Goal: Task Accomplishment & Management: Complete application form

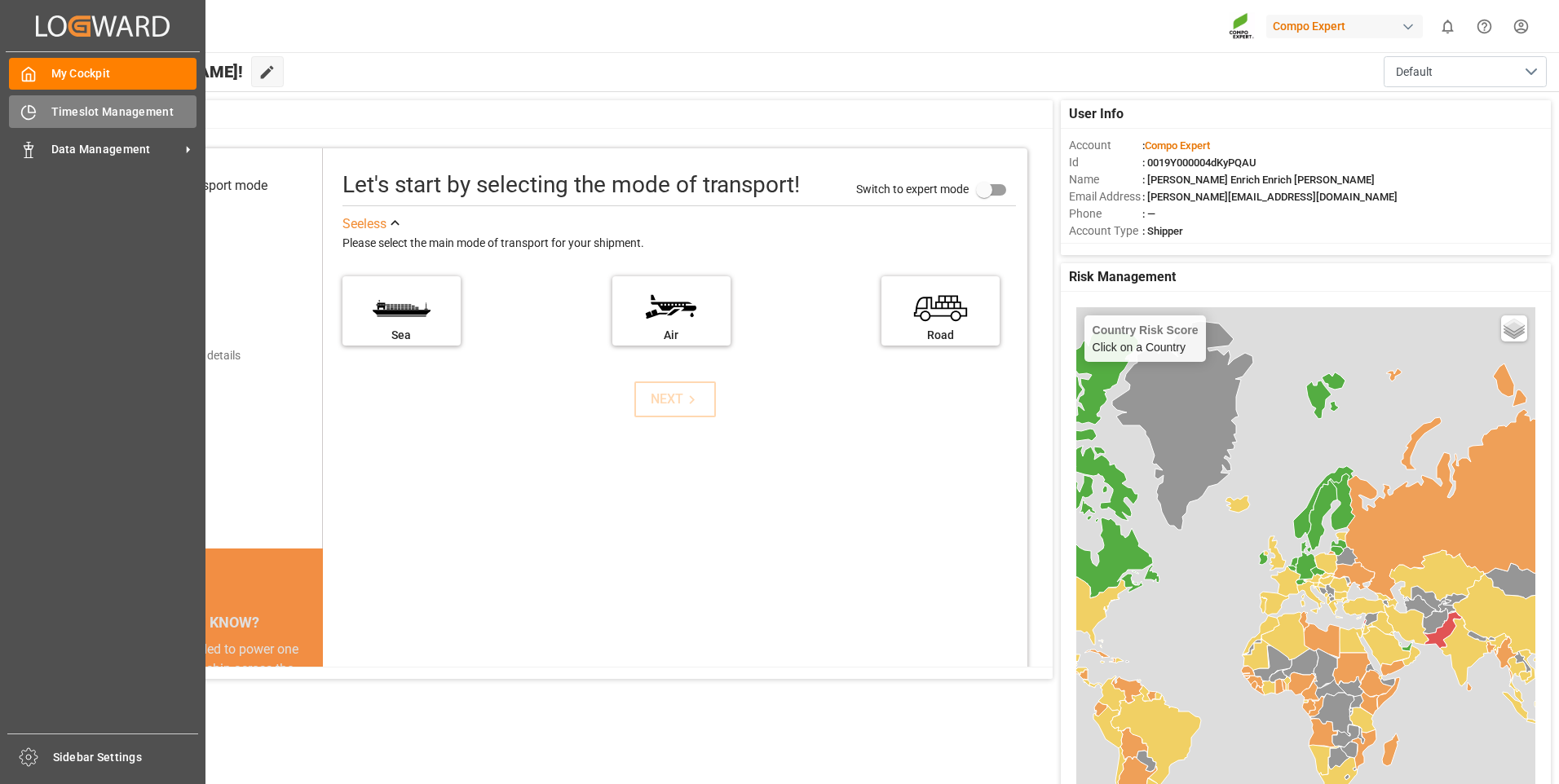
click at [31, 113] on icon at bounding box center [29, 113] width 16 height 16
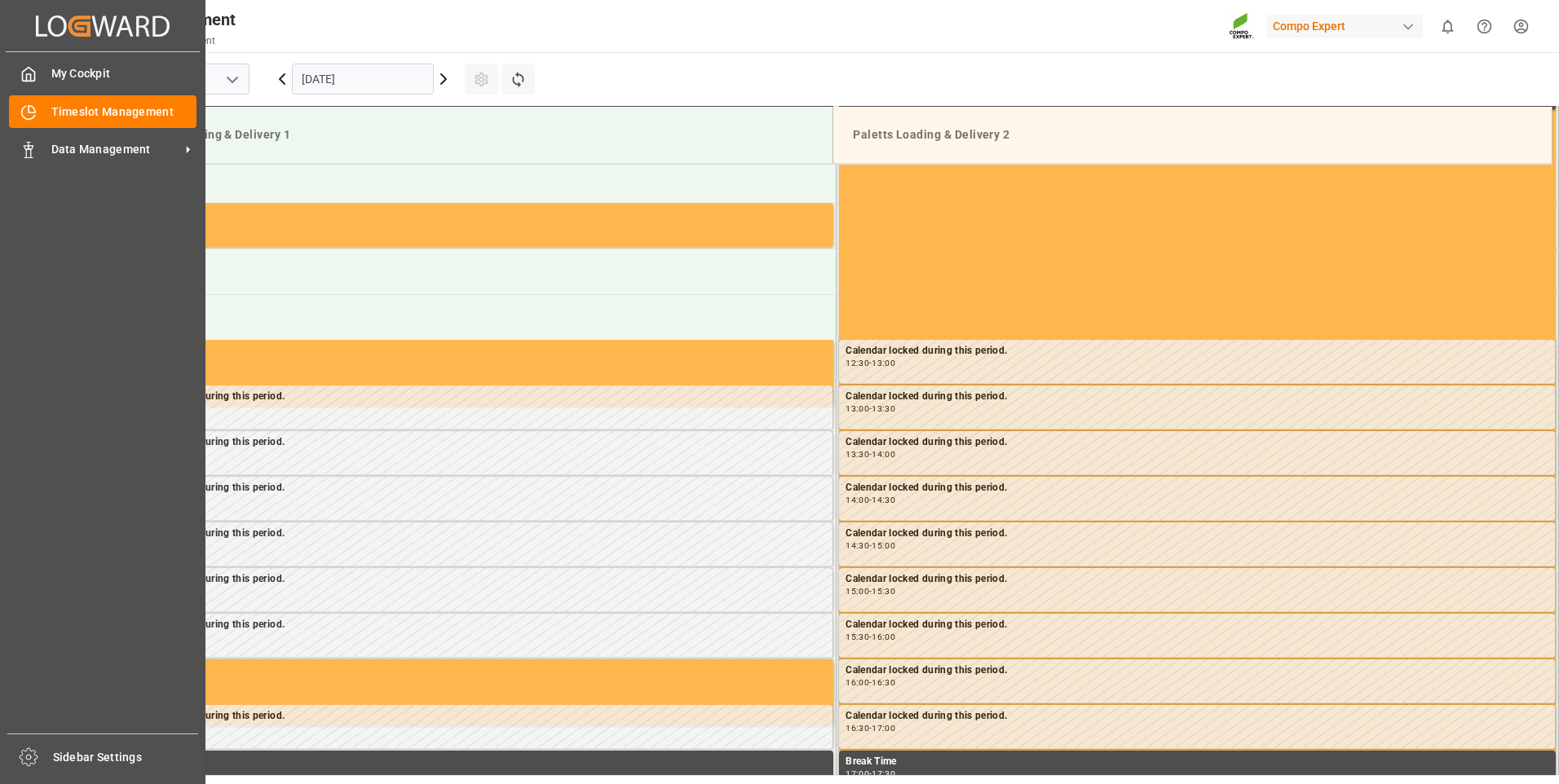
scroll to position [1085, 0]
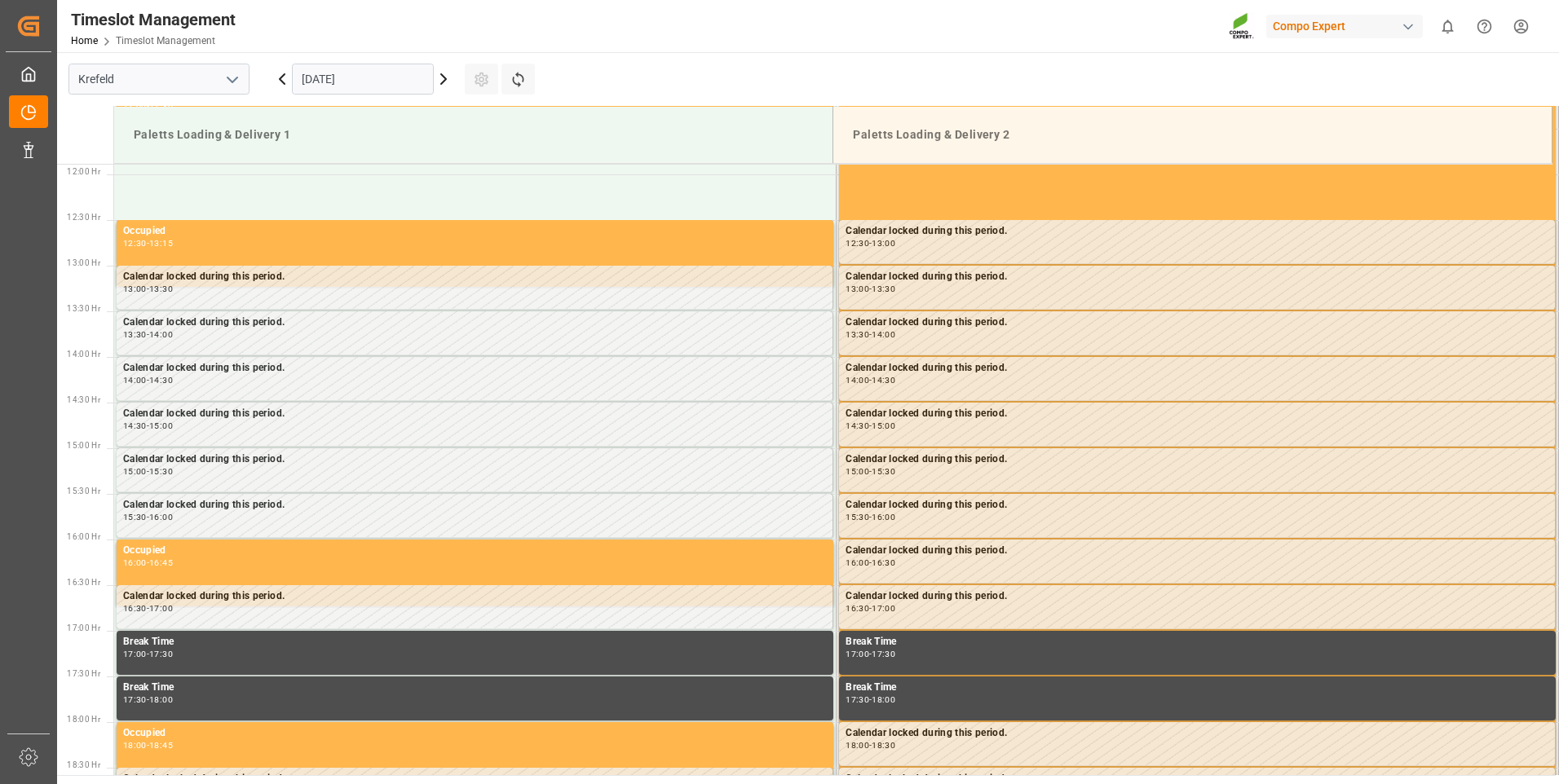
click at [444, 74] on icon at bounding box center [444, 79] width 20 height 20
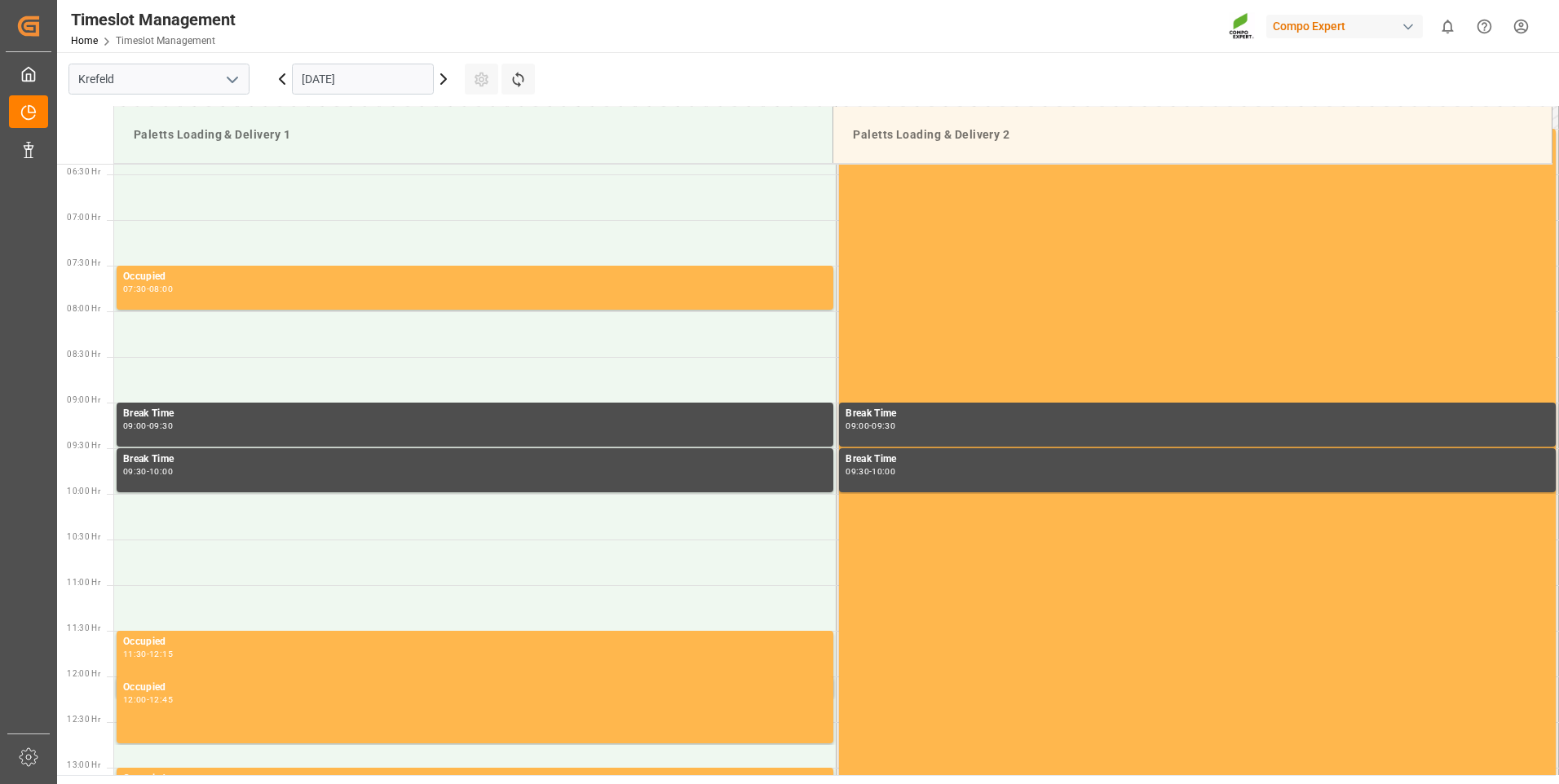
scroll to position [433, 0]
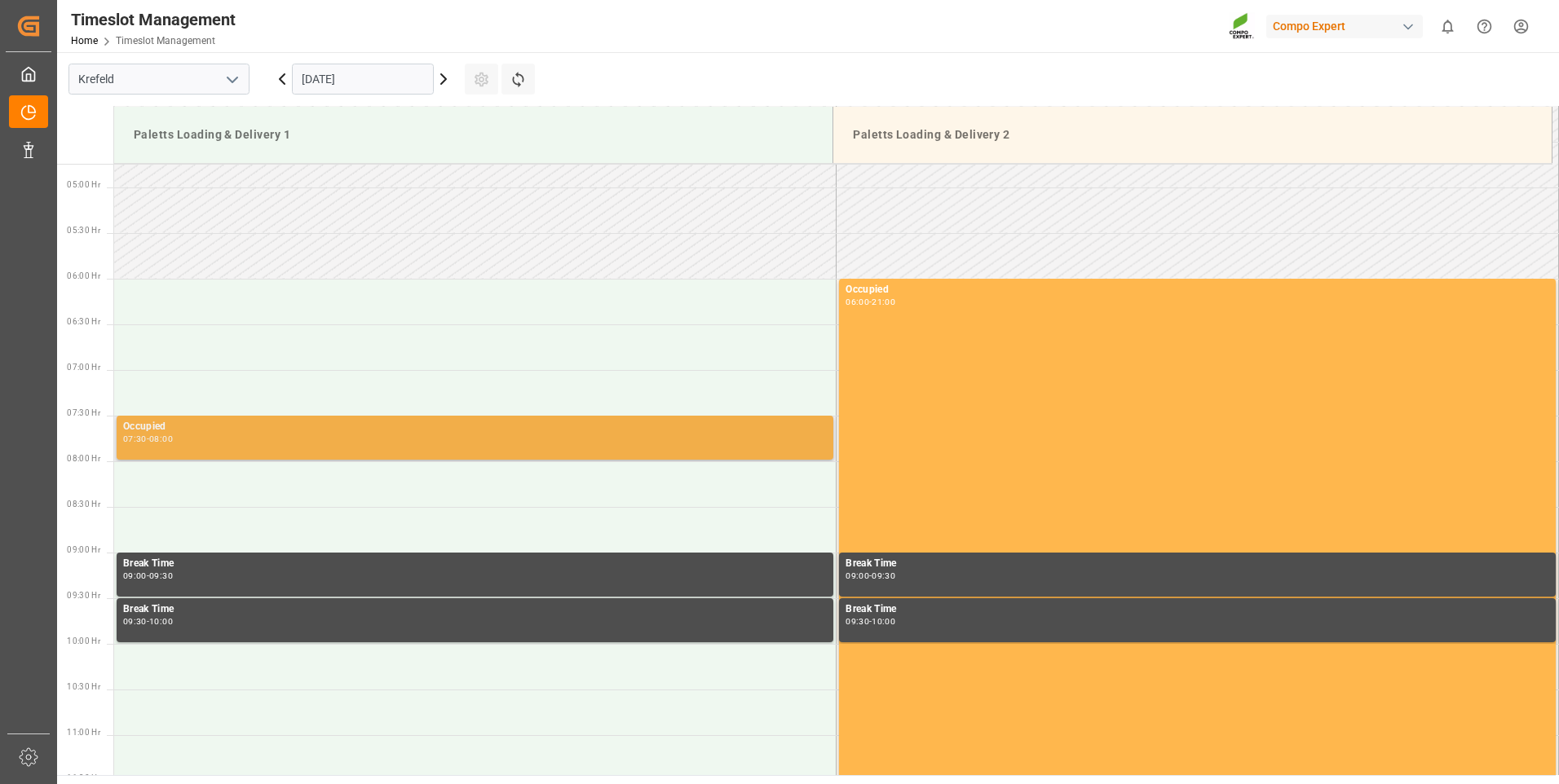
click at [248, 443] on div "07:30 - 08:00" at bounding box center [475, 440] width 703 height 9
click at [254, 434] on div "Occupied" at bounding box center [475, 427] width 703 height 16
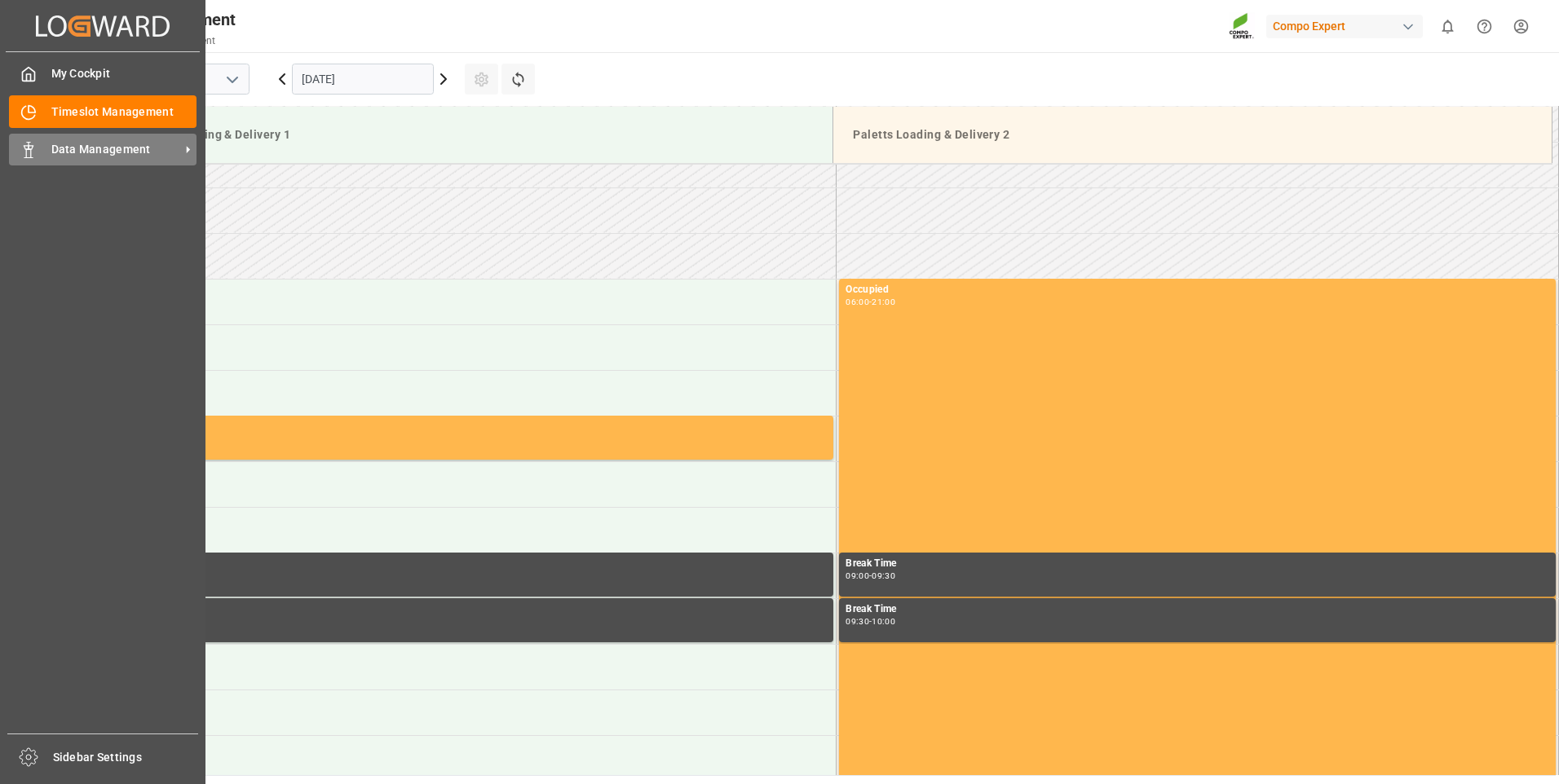
click at [52, 158] on span "Data Management" at bounding box center [115, 149] width 129 height 17
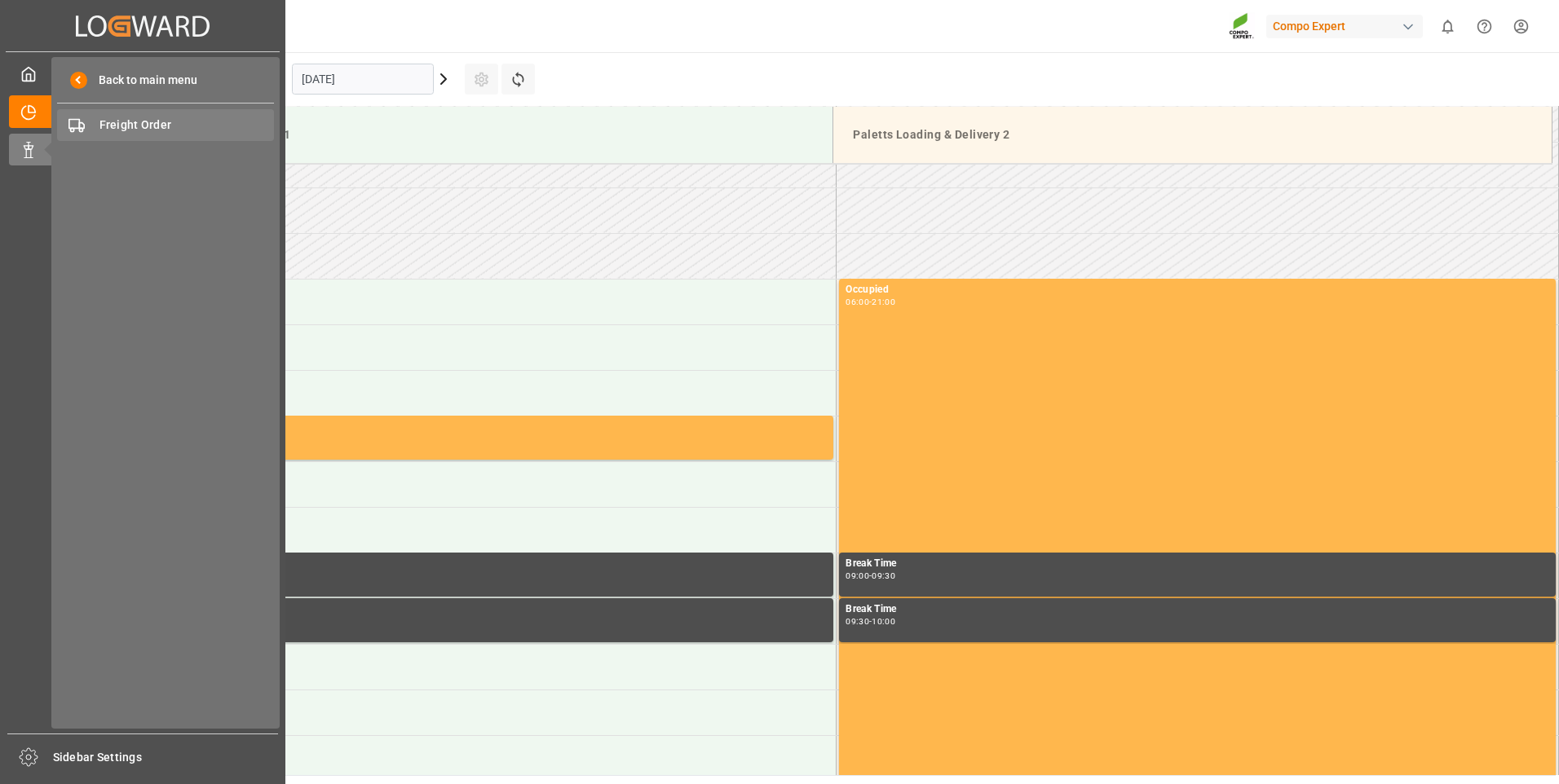
click at [171, 131] on span "Freight Order" at bounding box center [186, 124] width 176 height 17
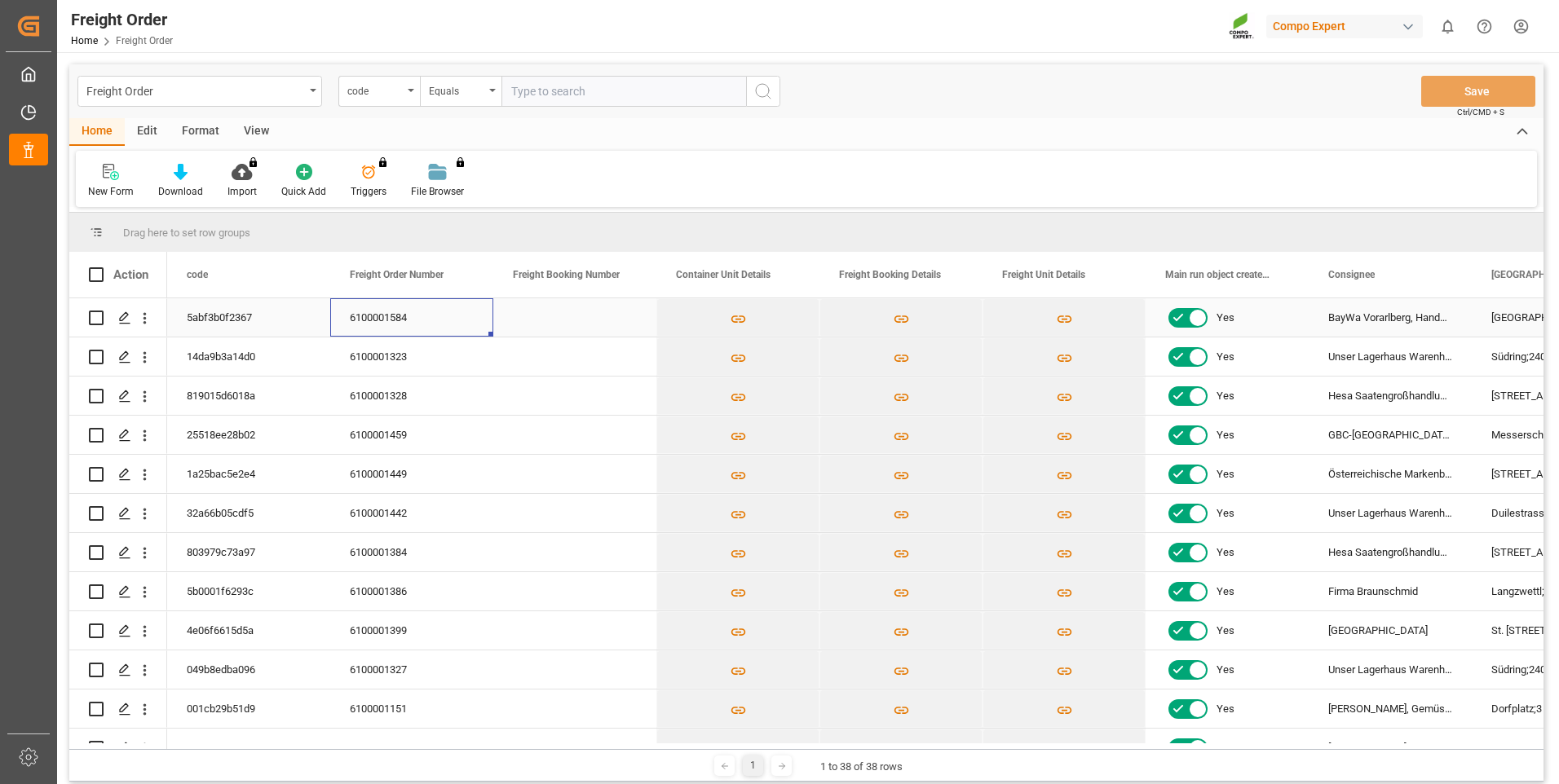
drag, startPoint x: 419, startPoint y: 319, endPoint x: 358, endPoint y: 320, distance: 61.0
click at [358, 320] on div "6100001584" at bounding box center [412, 317] width 163 height 39
click at [363, 316] on div "6100001584" at bounding box center [412, 317] width 163 height 39
click at [370, 316] on div "6100001584" at bounding box center [412, 317] width 163 height 39
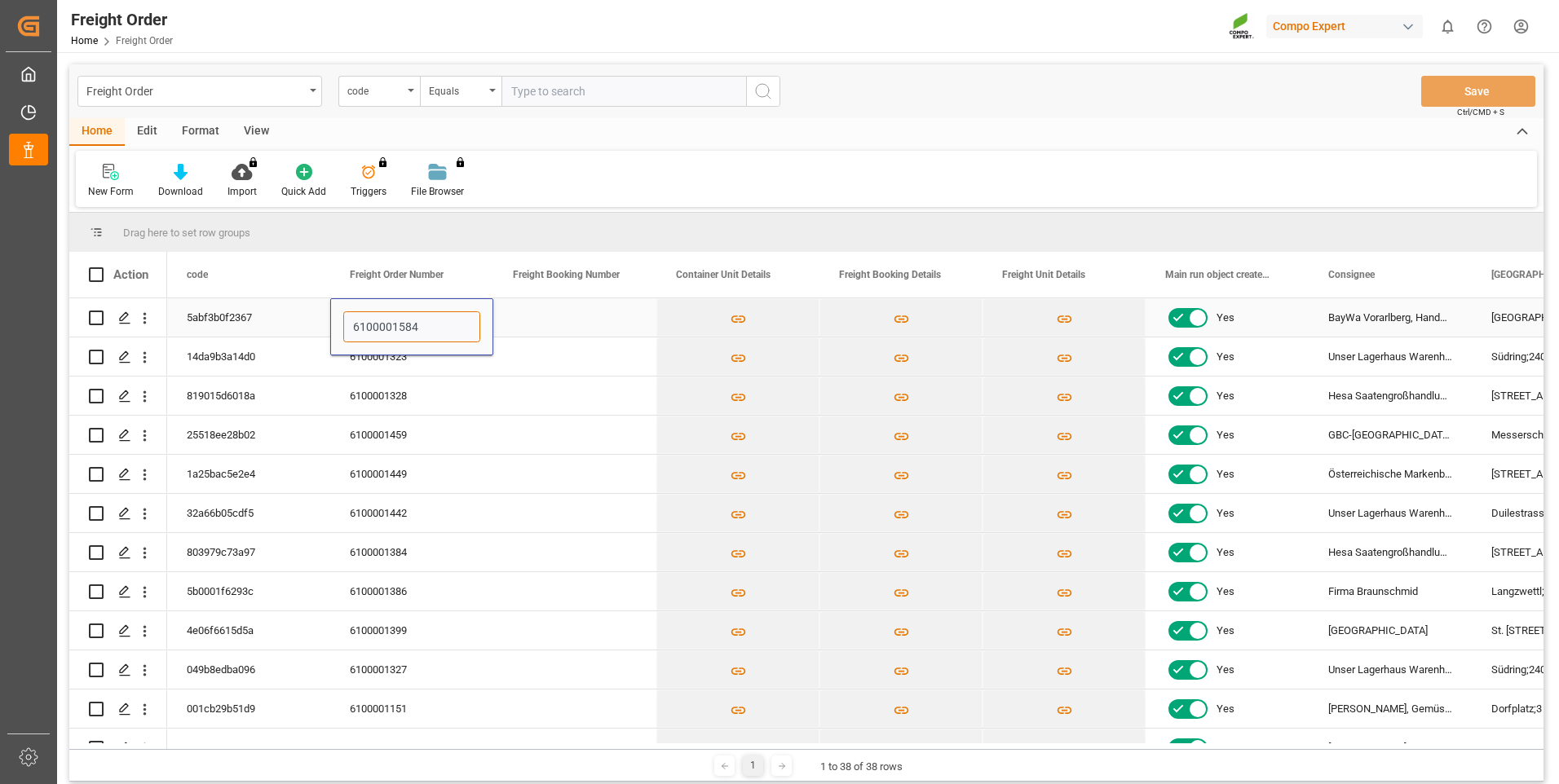
drag, startPoint x: 418, startPoint y: 323, endPoint x: 364, endPoint y: 325, distance: 54.0
click at [348, 327] on input "6100001584" at bounding box center [412, 327] width 137 height 31
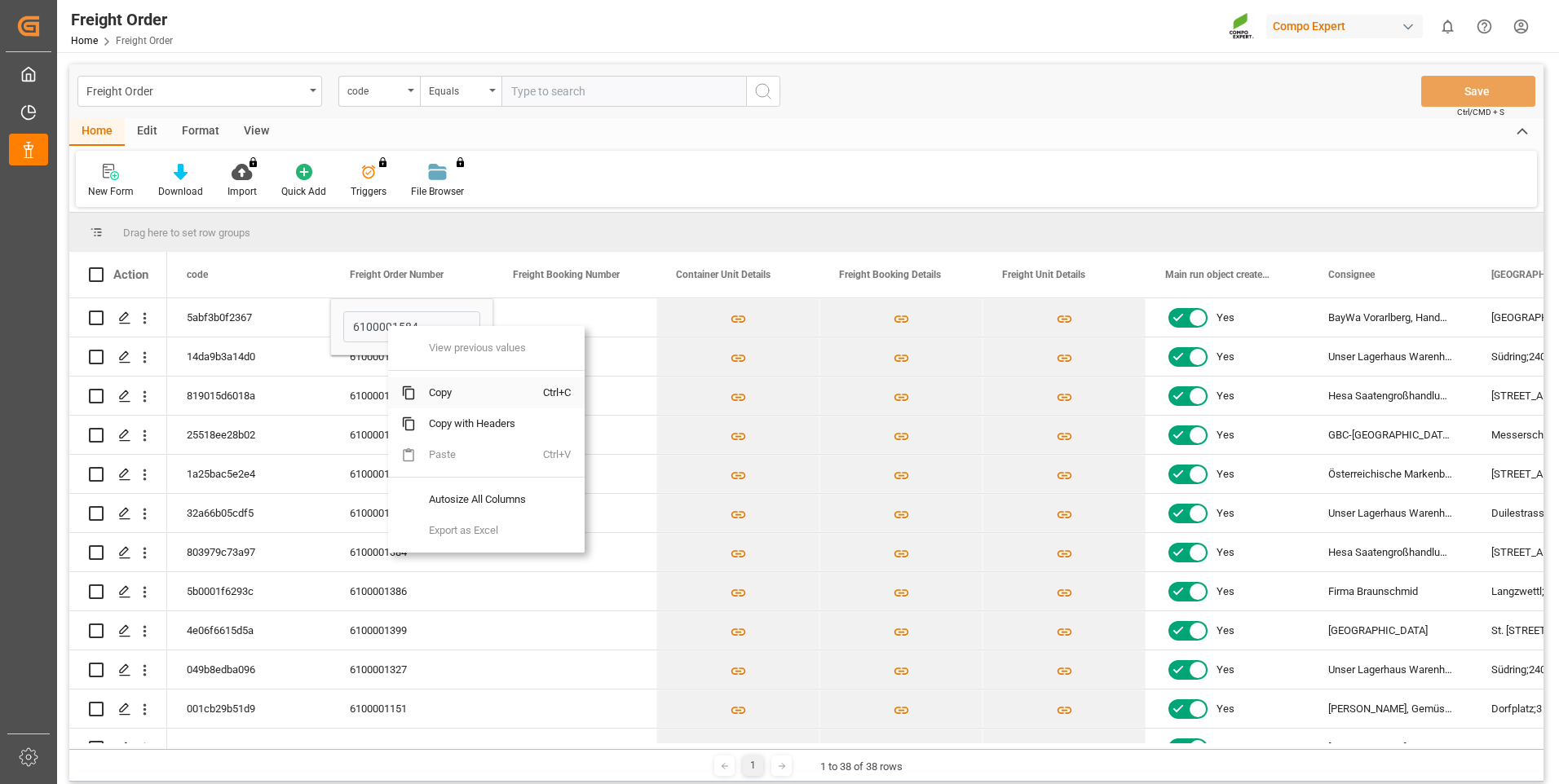
click at [465, 395] on span "Copy" at bounding box center [479, 392] width 127 height 31
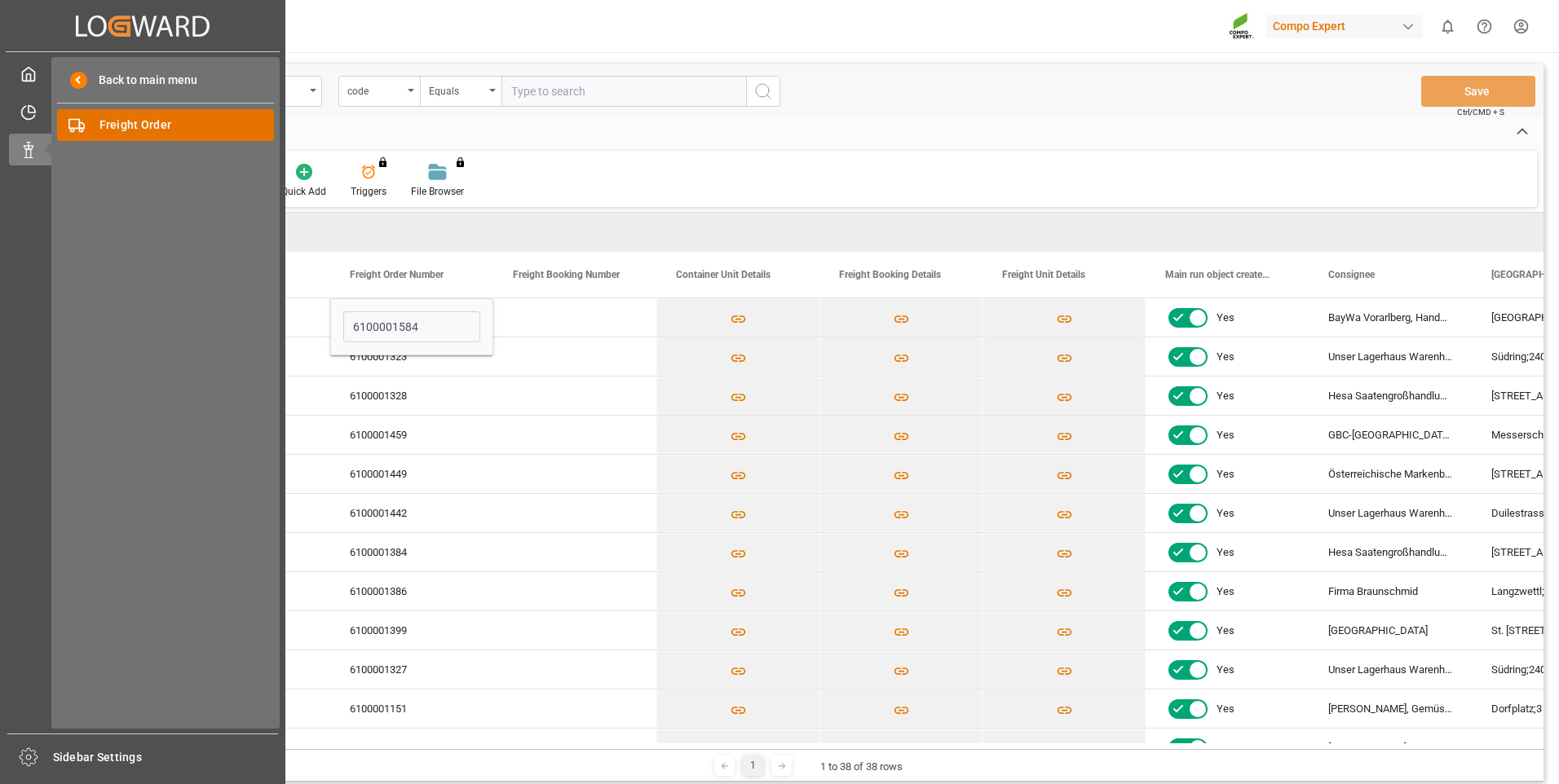
click at [174, 125] on span "Freight Order" at bounding box center [186, 124] width 176 height 17
click at [22, 109] on icon at bounding box center [29, 113] width 16 height 16
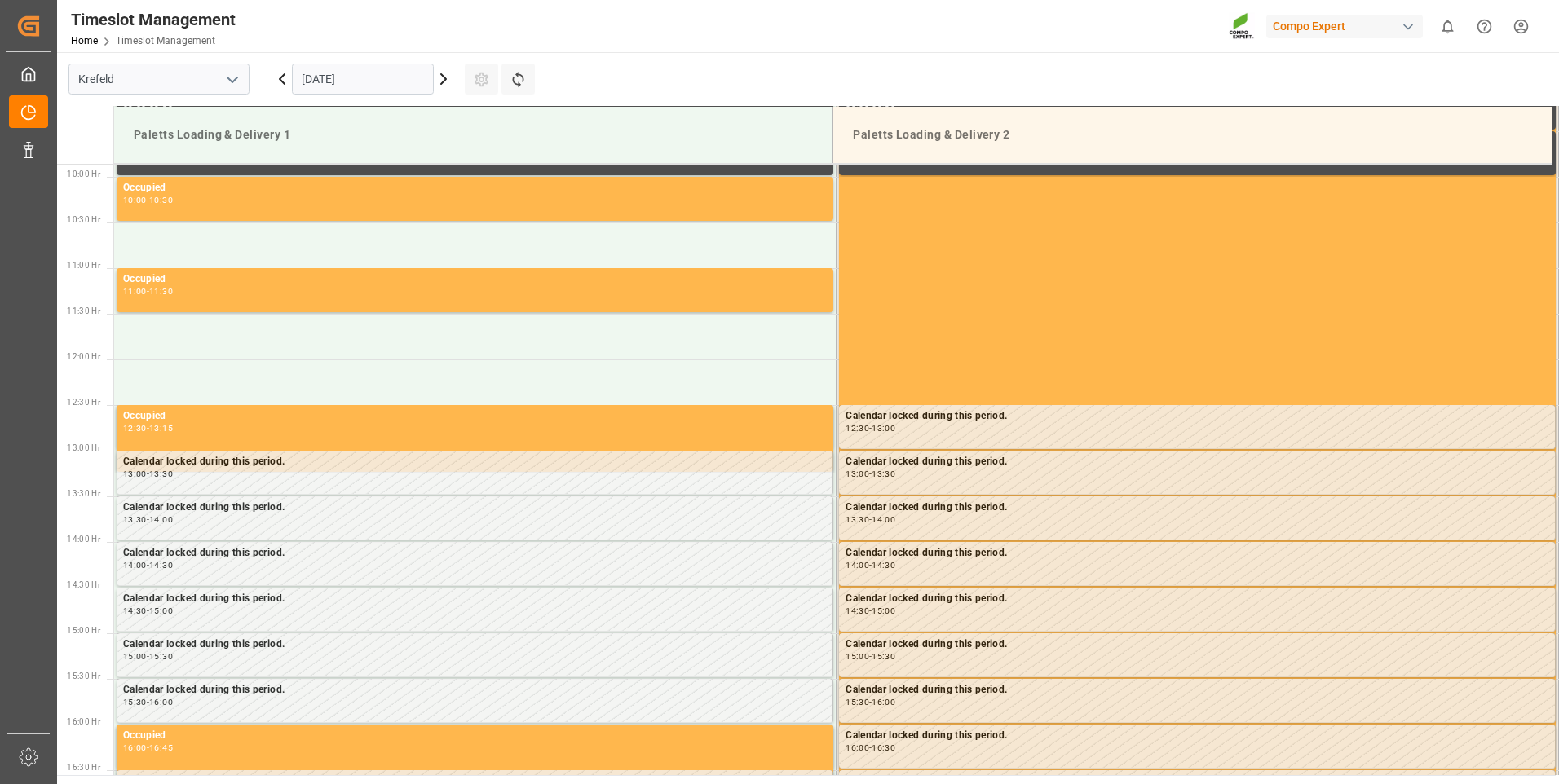
scroll to position [1085, 0]
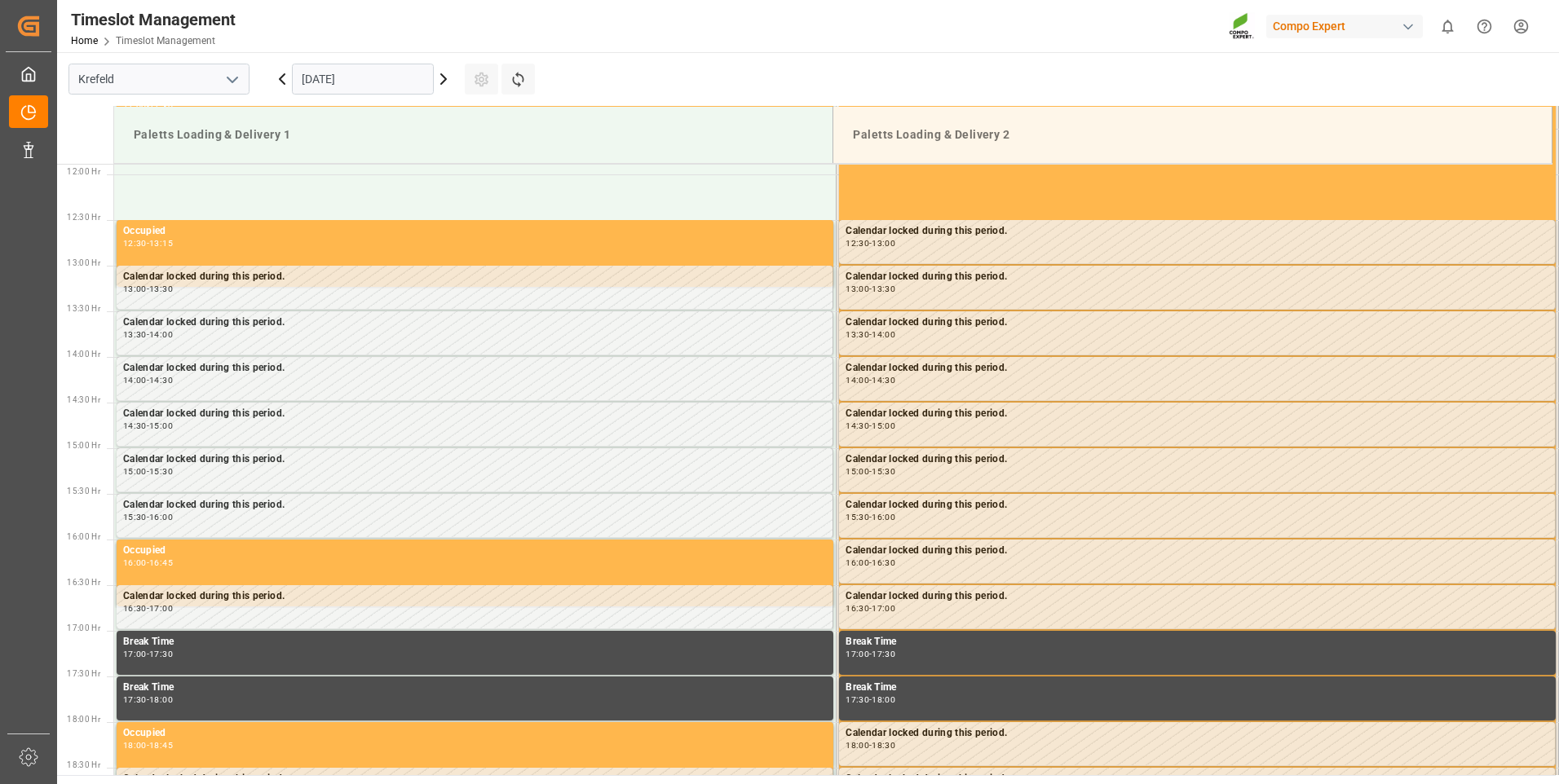
click at [448, 82] on icon at bounding box center [444, 79] width 20 height 20
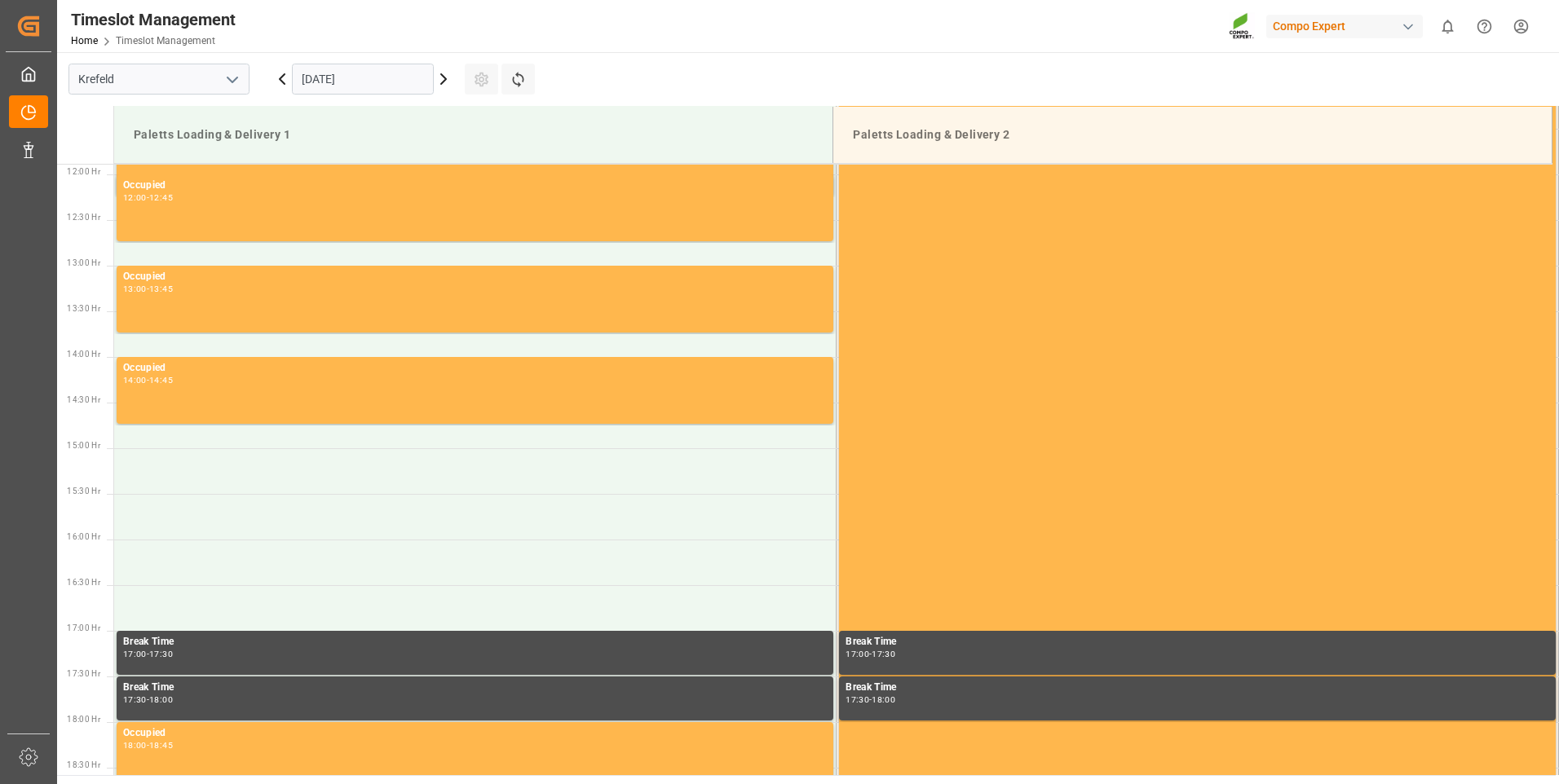
click at [448, 82] on icon at bounding box center [444, 79] width 20 height 20
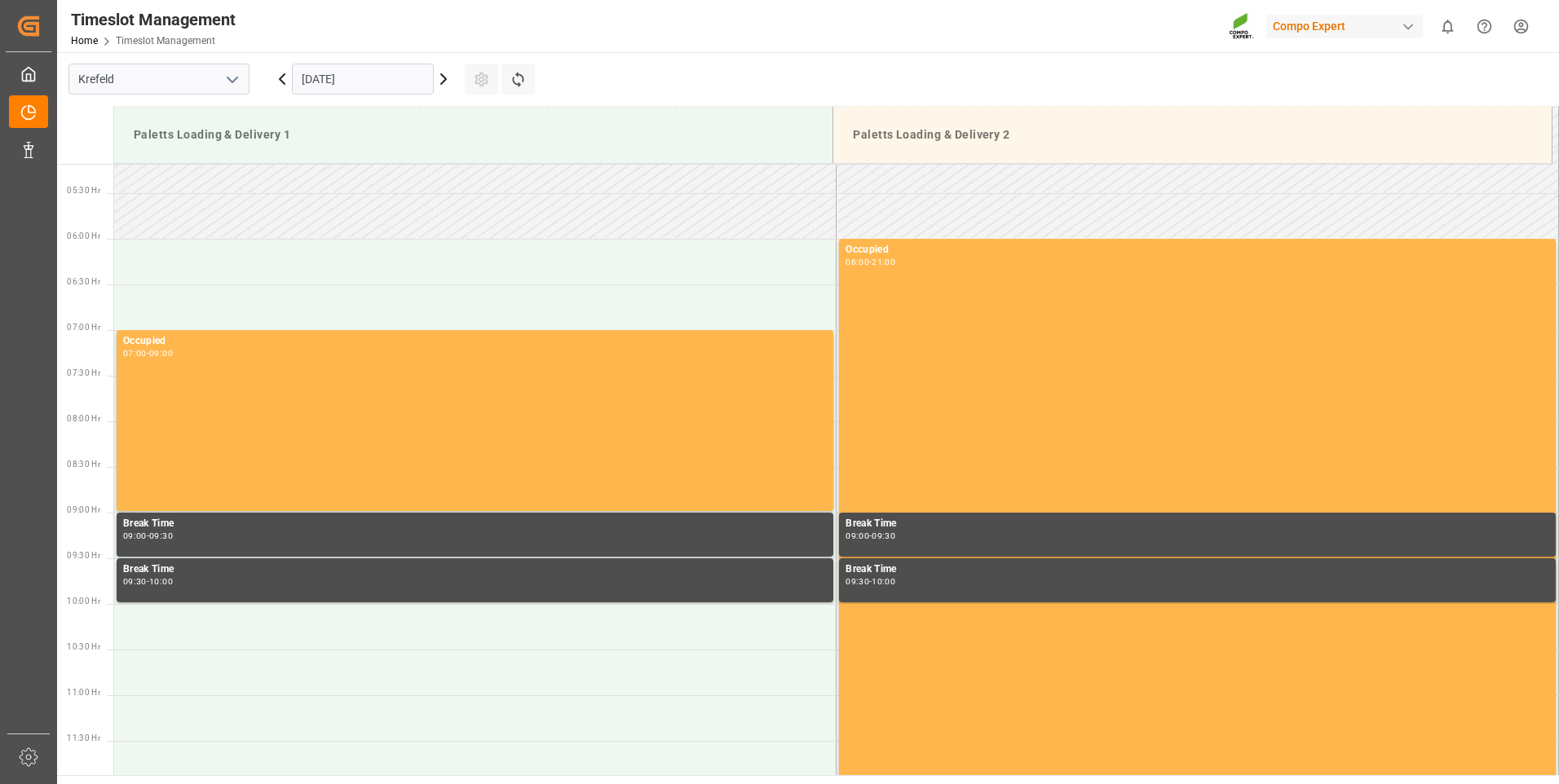
scroll to position [351, 0]
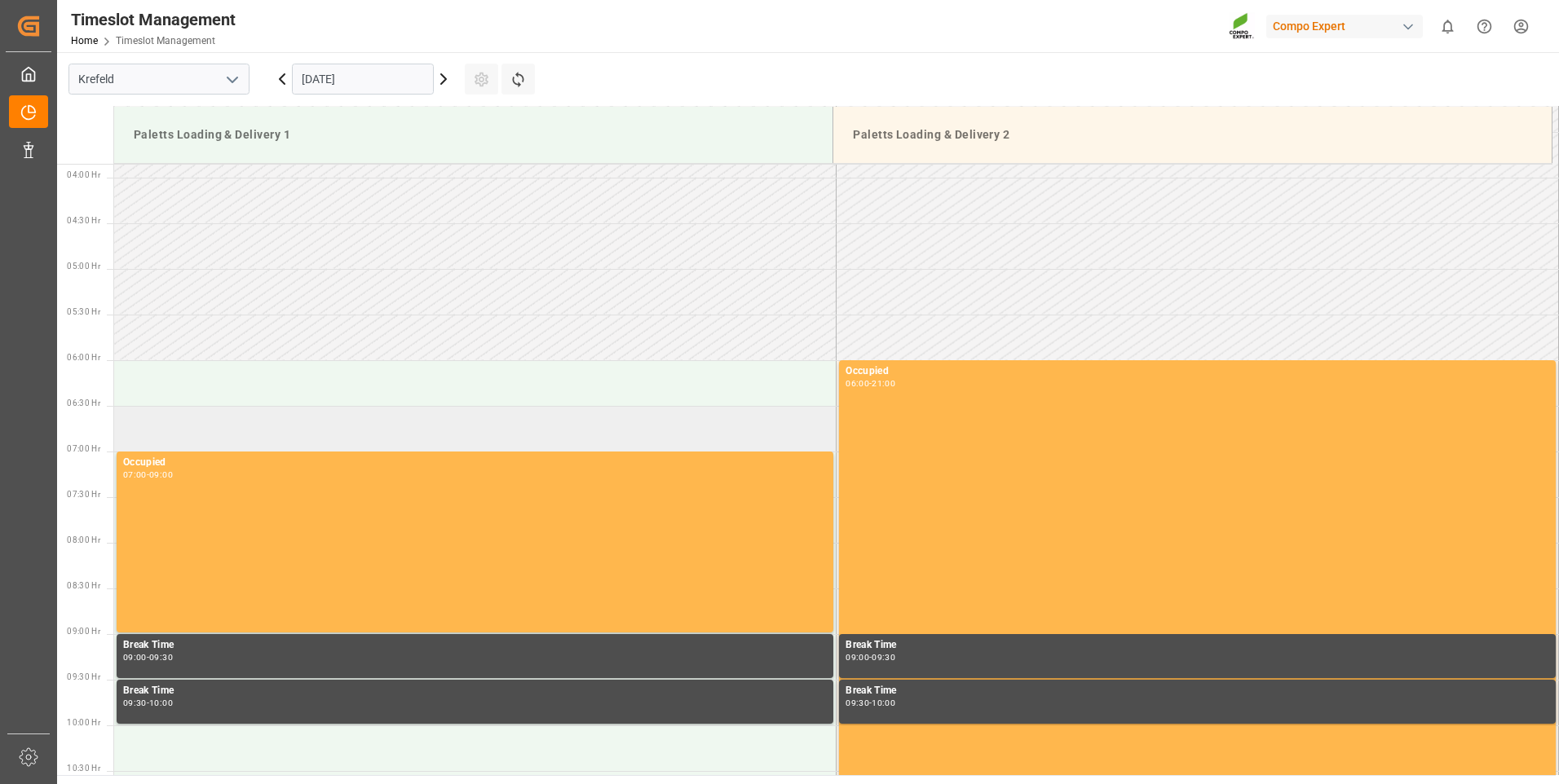
click at [272, 444] on td at bounding box center [476, 428] width 722 height 46
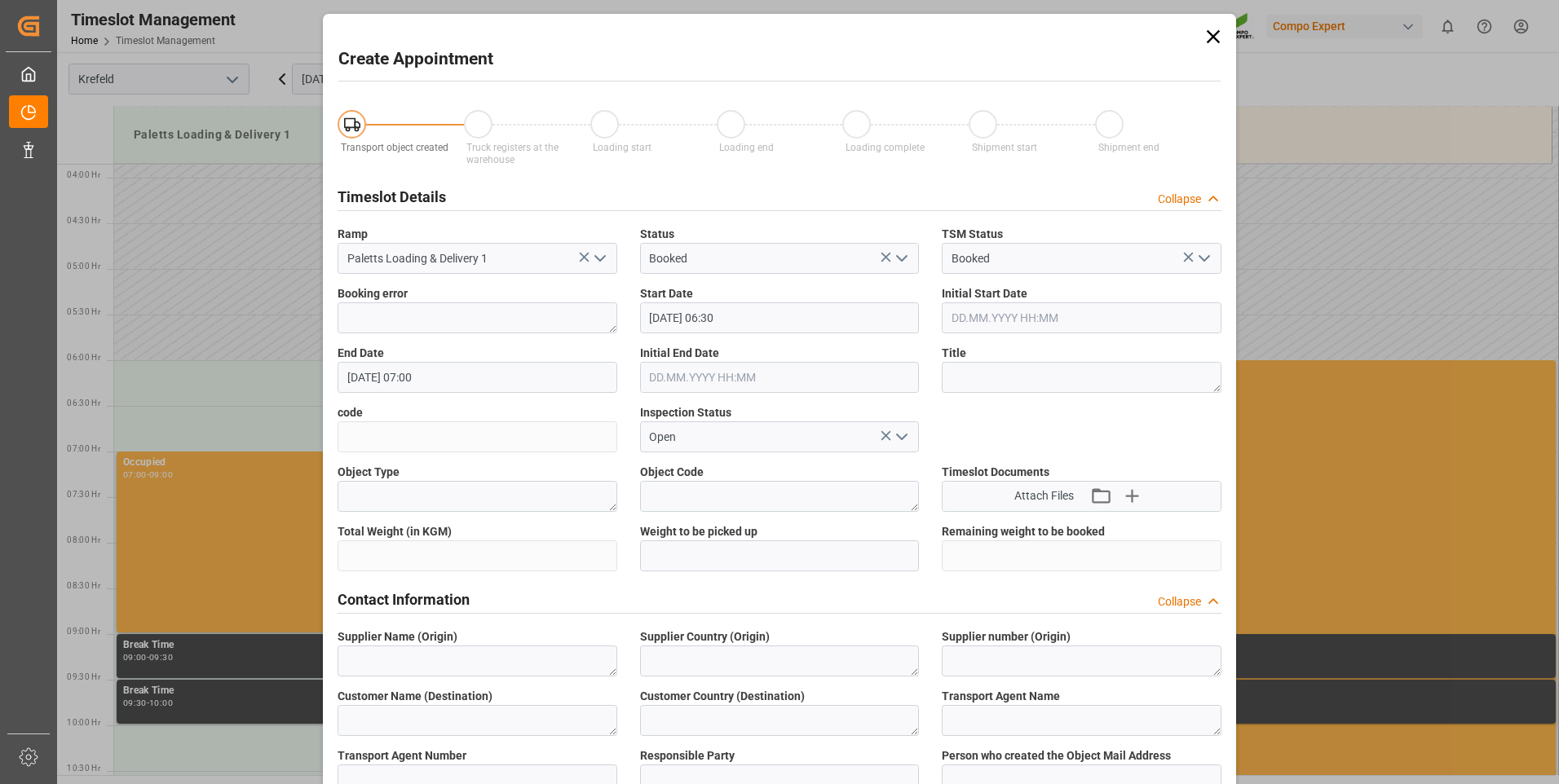
type input "[DATE] 06:30"
type input "[DATE] 07:00"
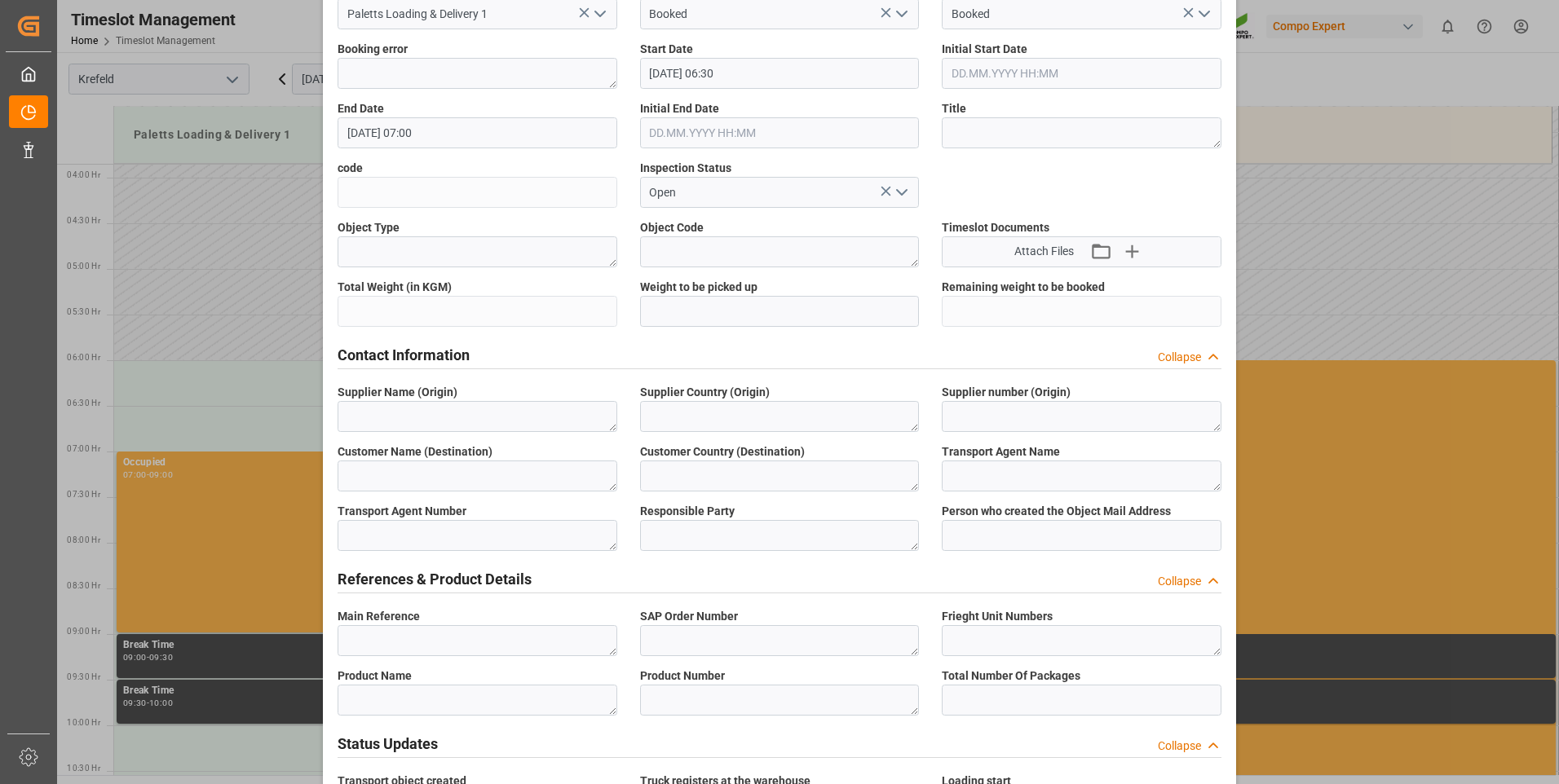
scroll to position [326, 0]
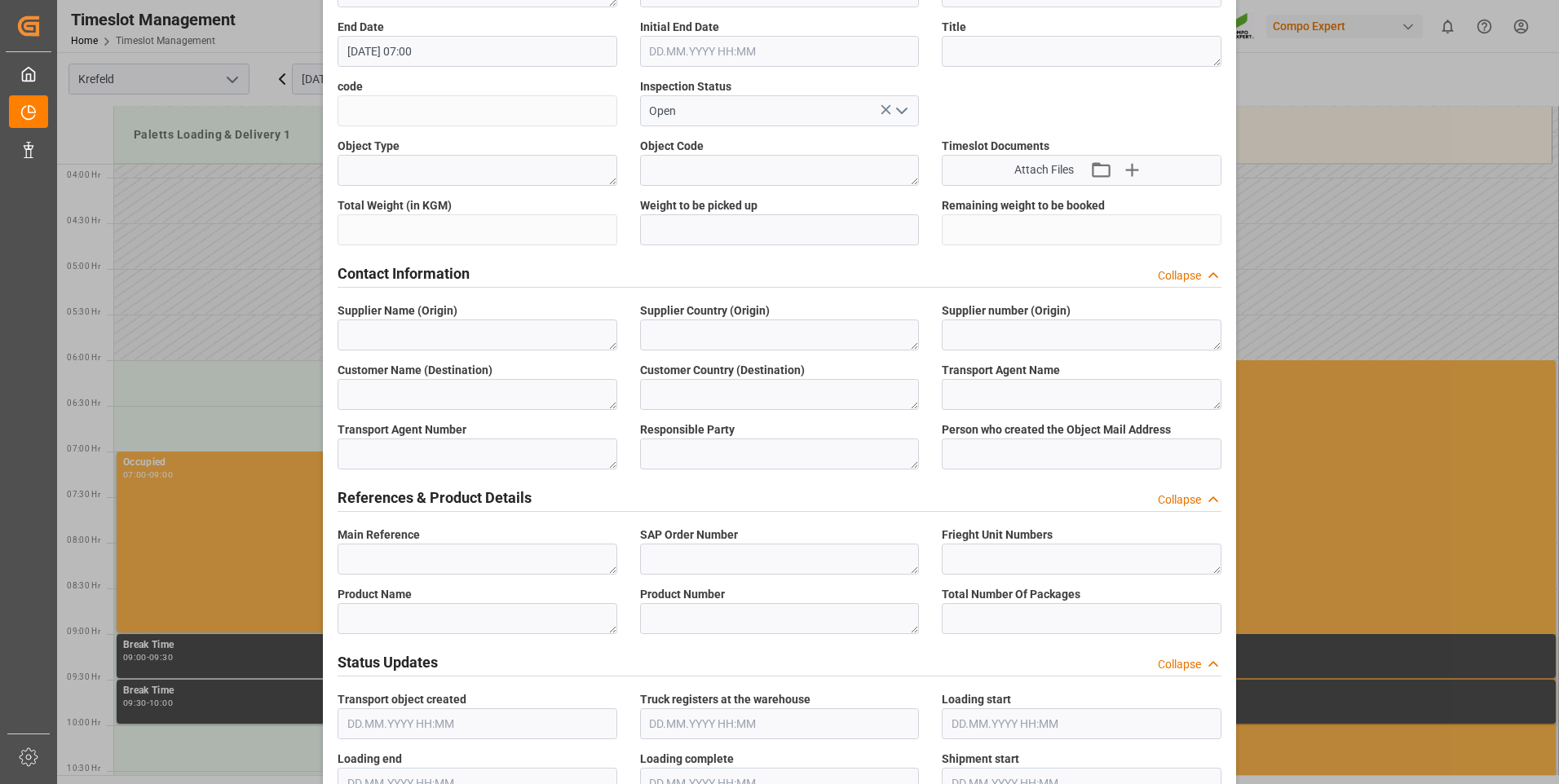
click at [521, 539] on label "Main Reference" at bounding box center [477, 535] width 280 height 17
click at [520, 559] on textarea at bounding box center [477, 559] width 280 height 31
paste textarea "6100001584"
type textarea "6100001584"
click at [681, 558] on textarea at bounding box center [780, 559] width 280 height 31
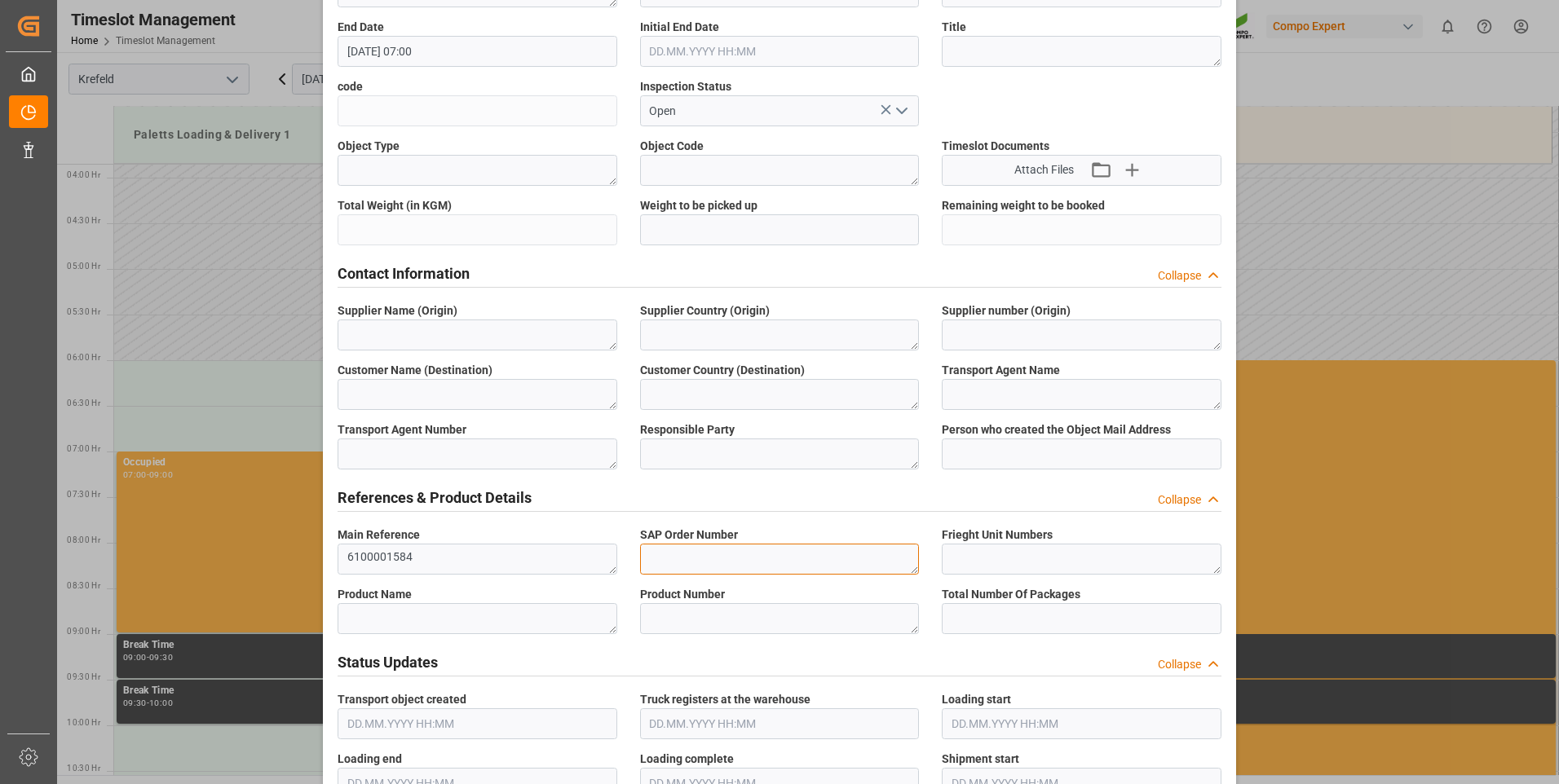
paste textarea "6100001584"
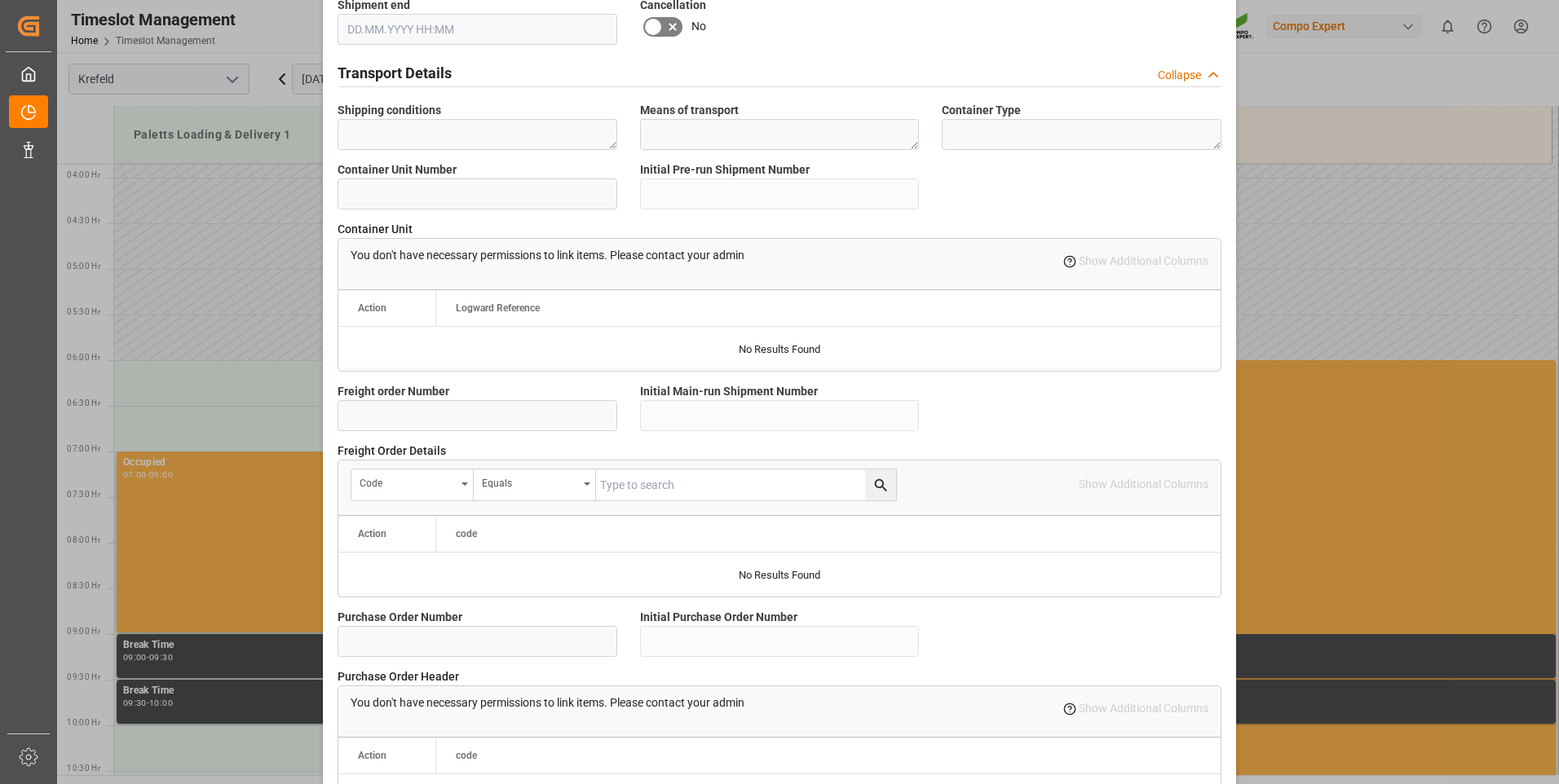
scroll to position [1141, 0]
type textarea "6100001584"
click at [512, 408] on input at bounding box center [477, 414] width 280 height 31
paste input "6100001584"
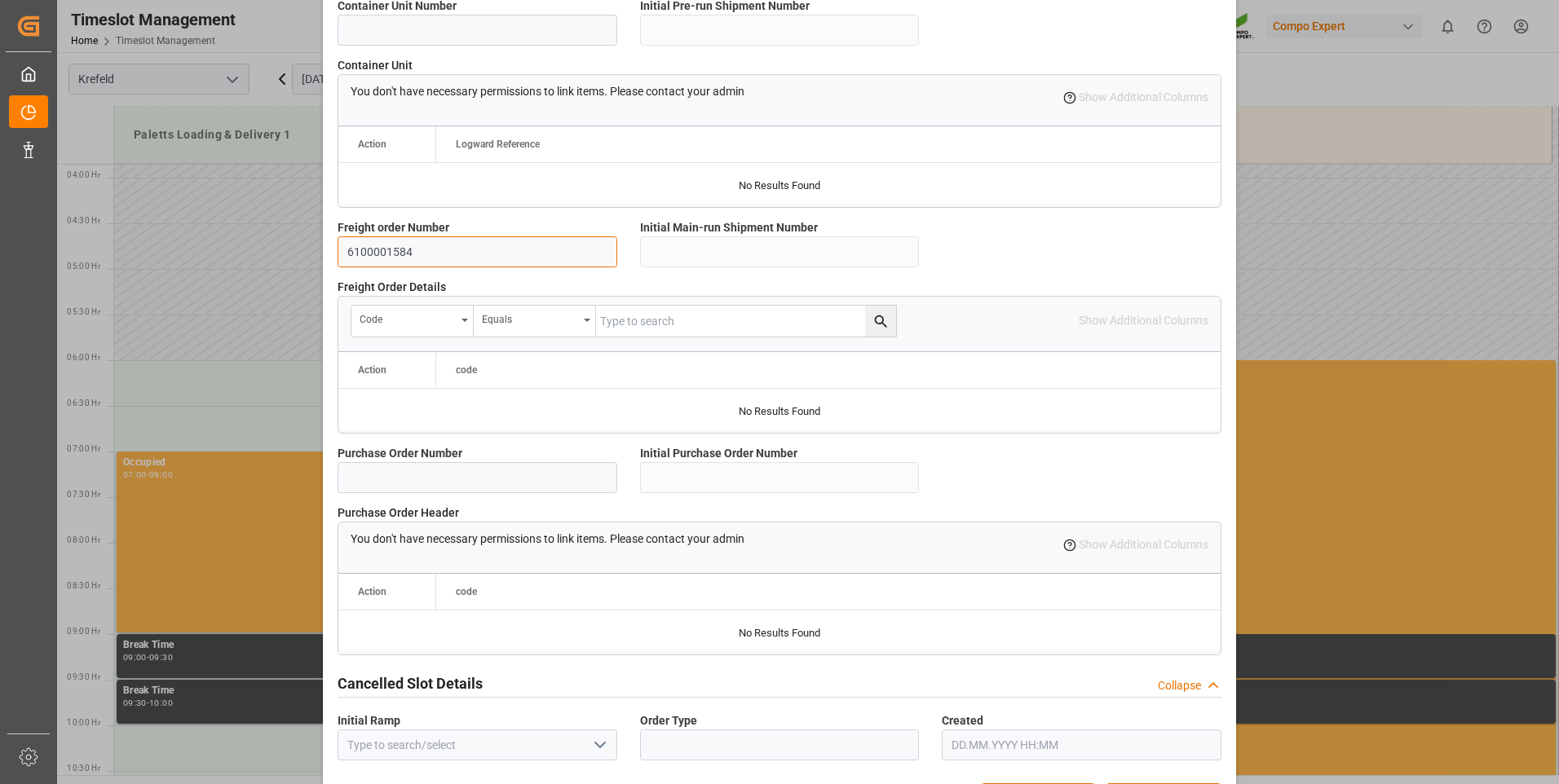
scroll to position [1361, 0]
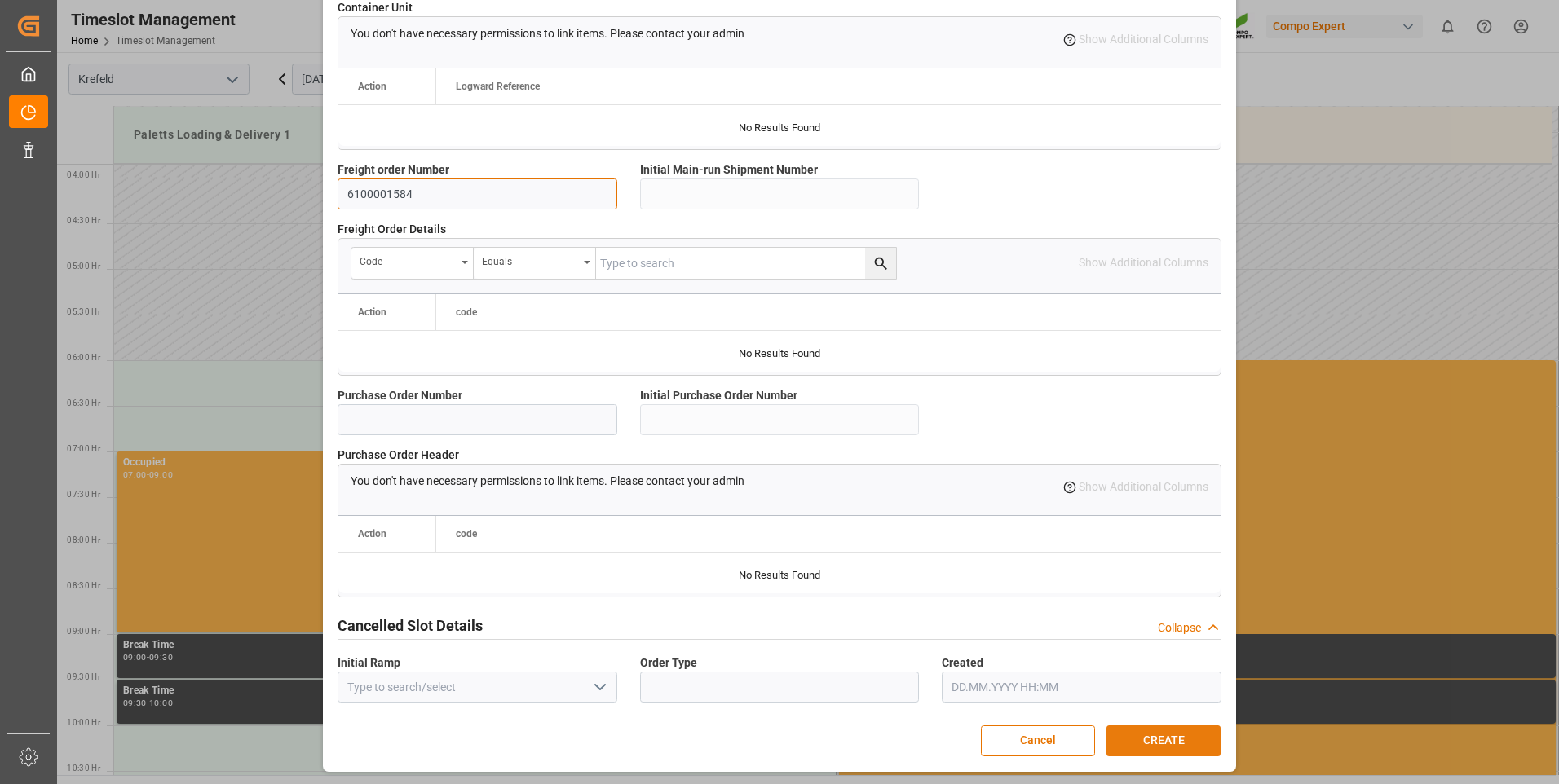
type input "6100001584"
click at [1168, 738] on button "CREATE" at bounding box center [1164, 741] width 114 height 31
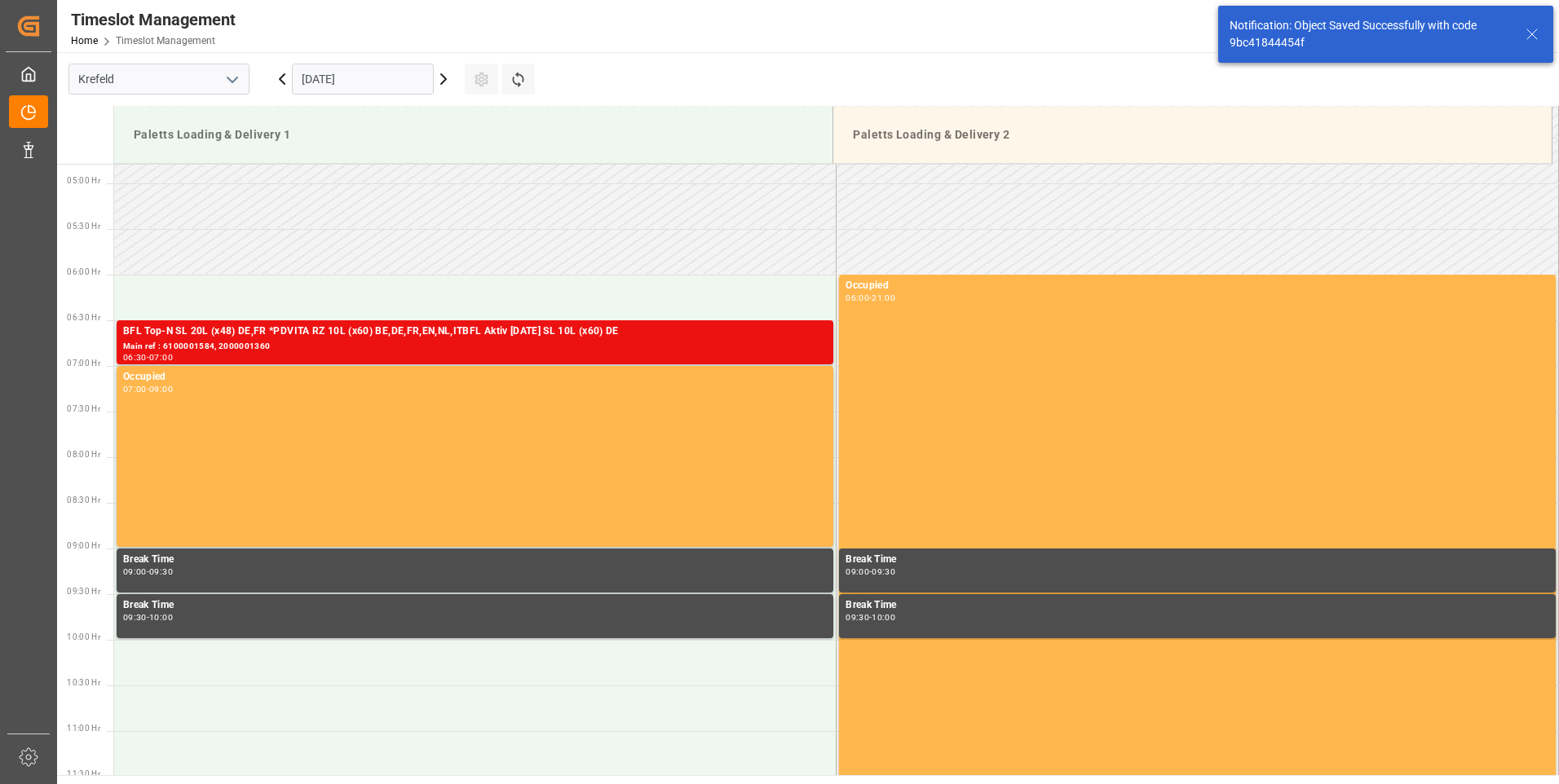
scroll to position [446, 0]
